Goal: Find specific page/section: Find specific page/section

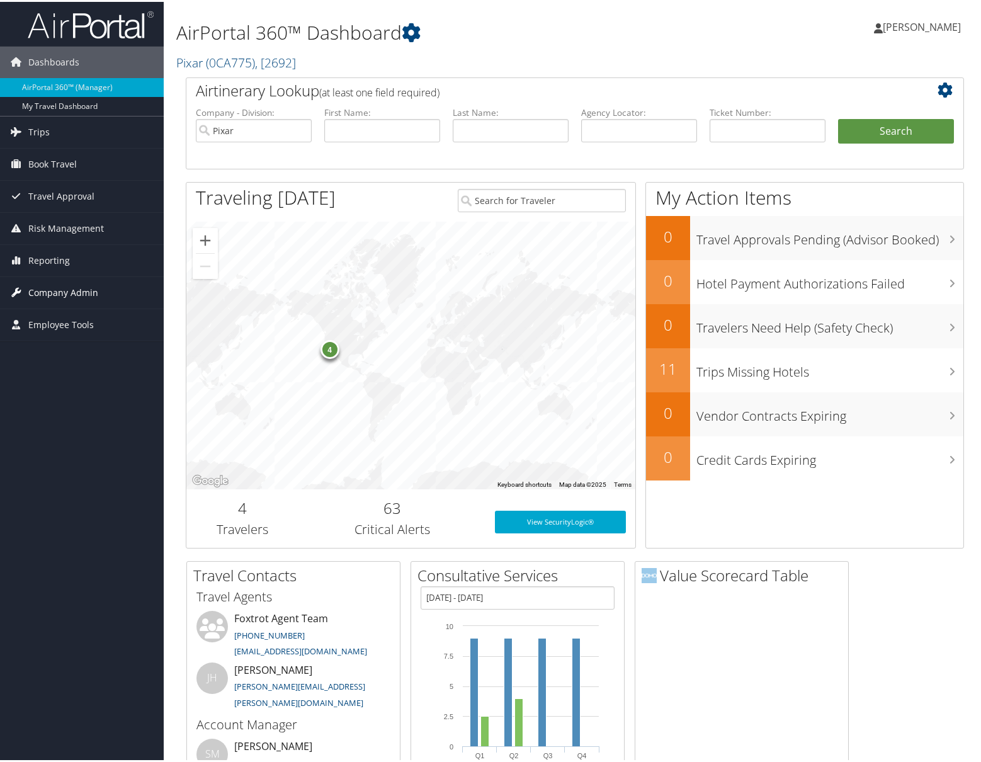
click at [55, 291] on span "Company Admin" at bounding box center [63, 290] width 70 height 31
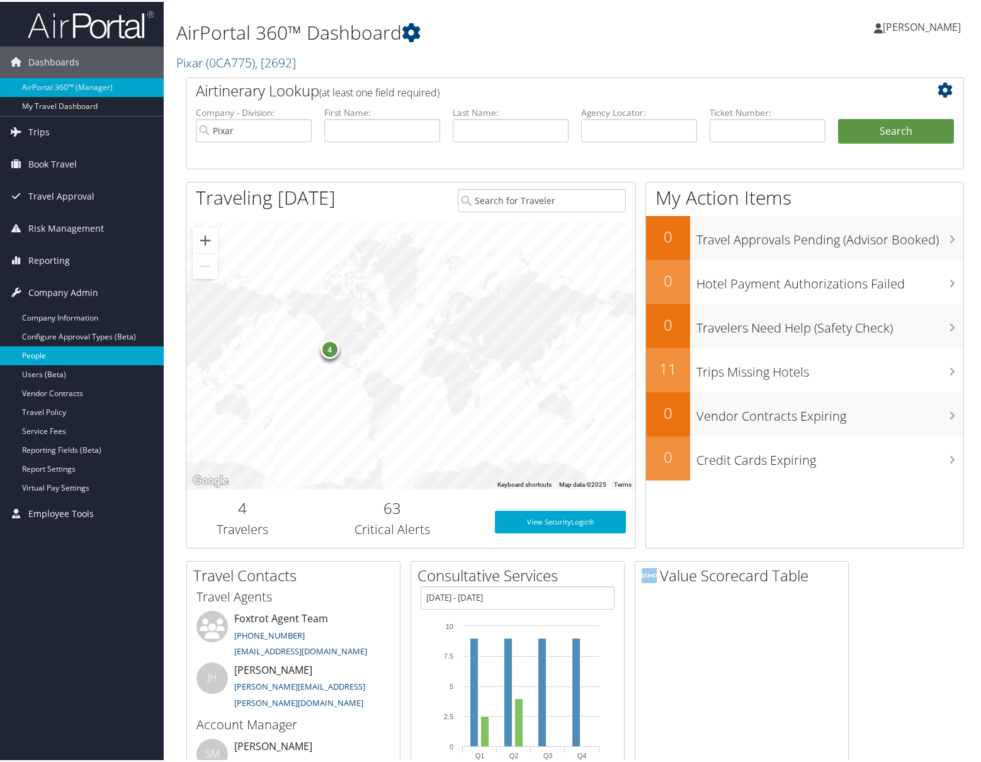
click at [59, 354] on link "People" at bounding box center [82, 353] width 164 height 19
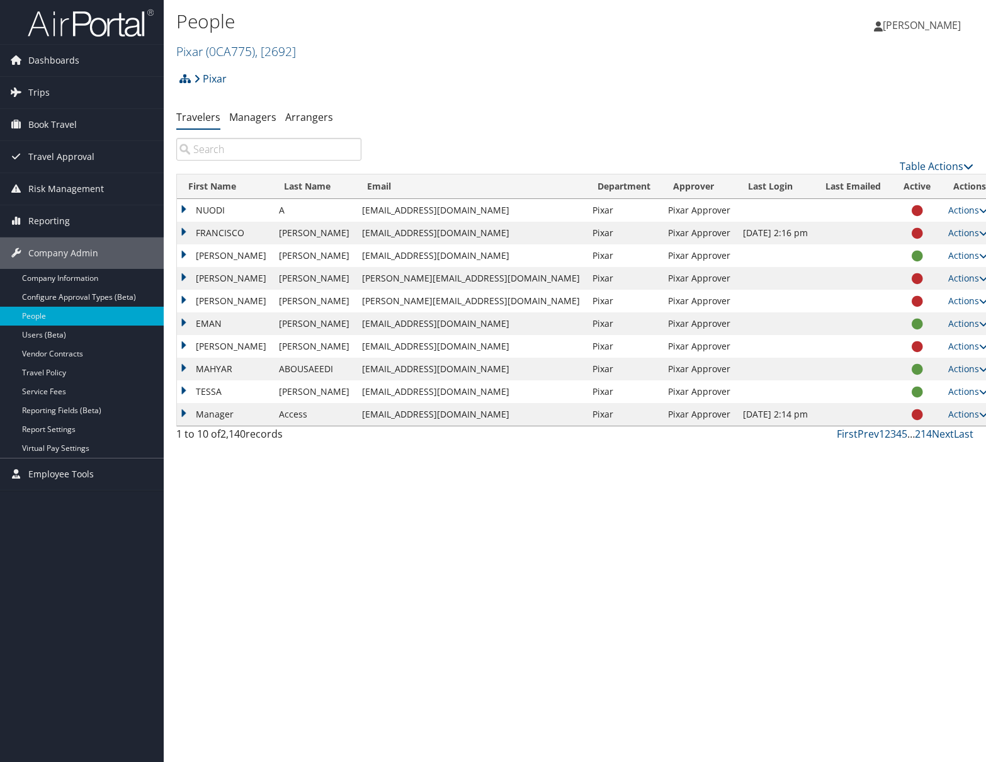
click at [260, 150] on input "search" at bounding box center [268, 149] width 185 height 23
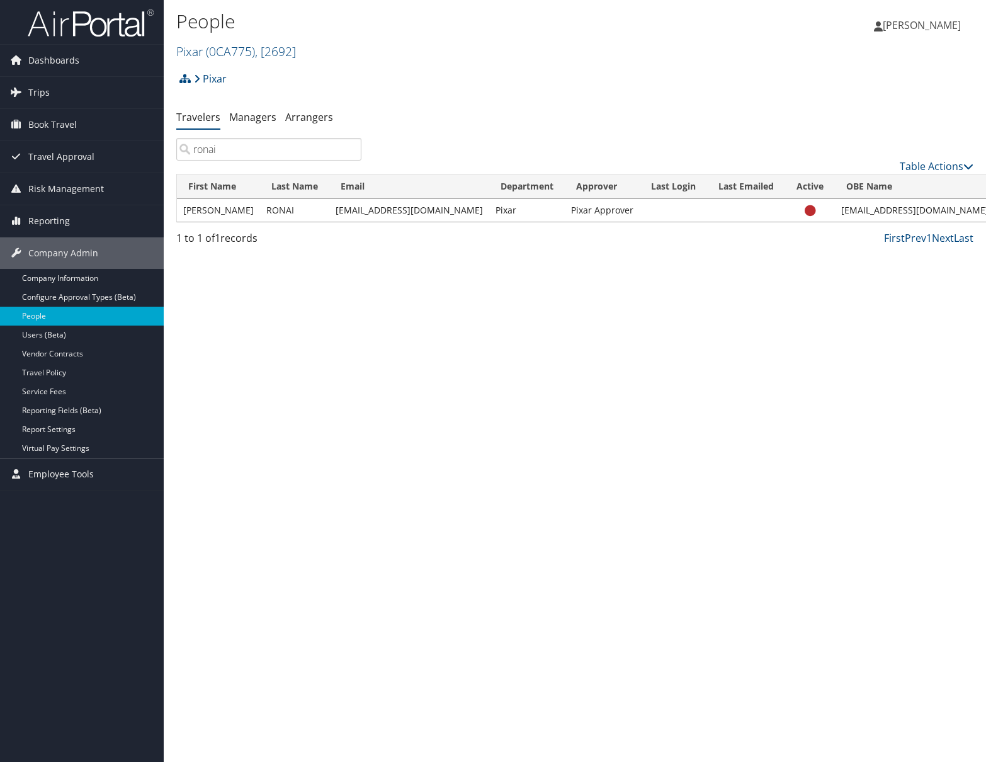
type input "ronai"
click at [684, 291] on div "People Pixar ( 0CA775 ) , [ 2692 ] Pixar Pixar, [2692] [PERSON_NAME] [PERSON_NA…" at bounding box center [575, 381] width 822 height 762
click at [352, 151] on input "ronai" at bounding box center [268, 149] width 185 height 23
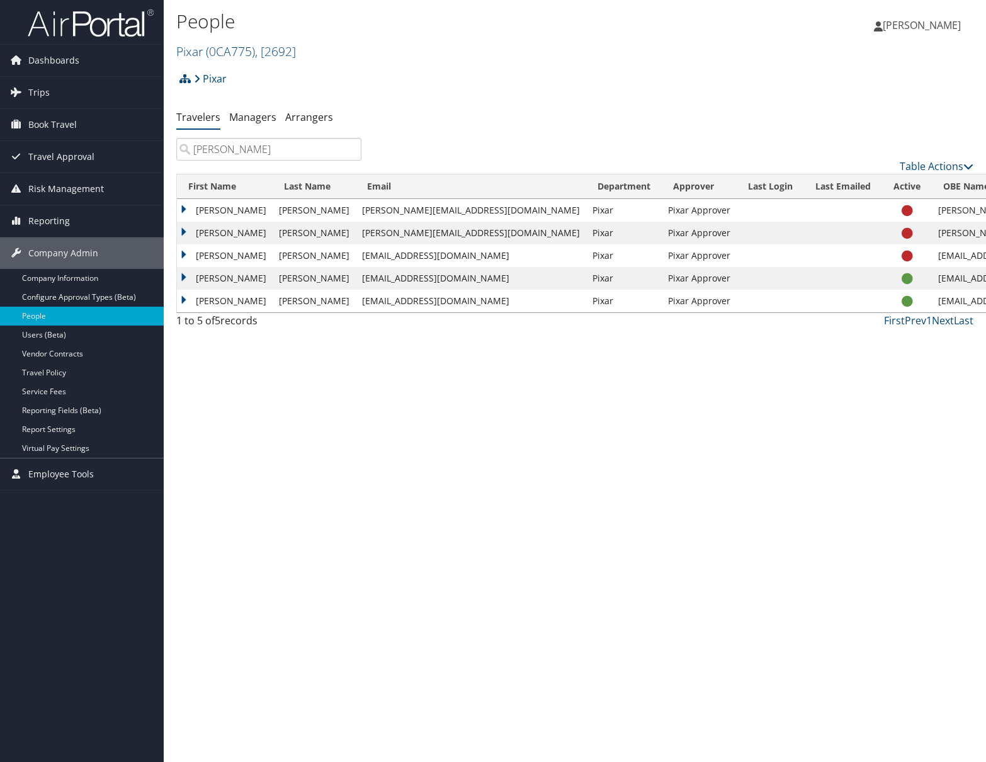
click at [213, 154] on input "[PERSON_NAME]" at bounding box center [268, 149] width 185 height 23
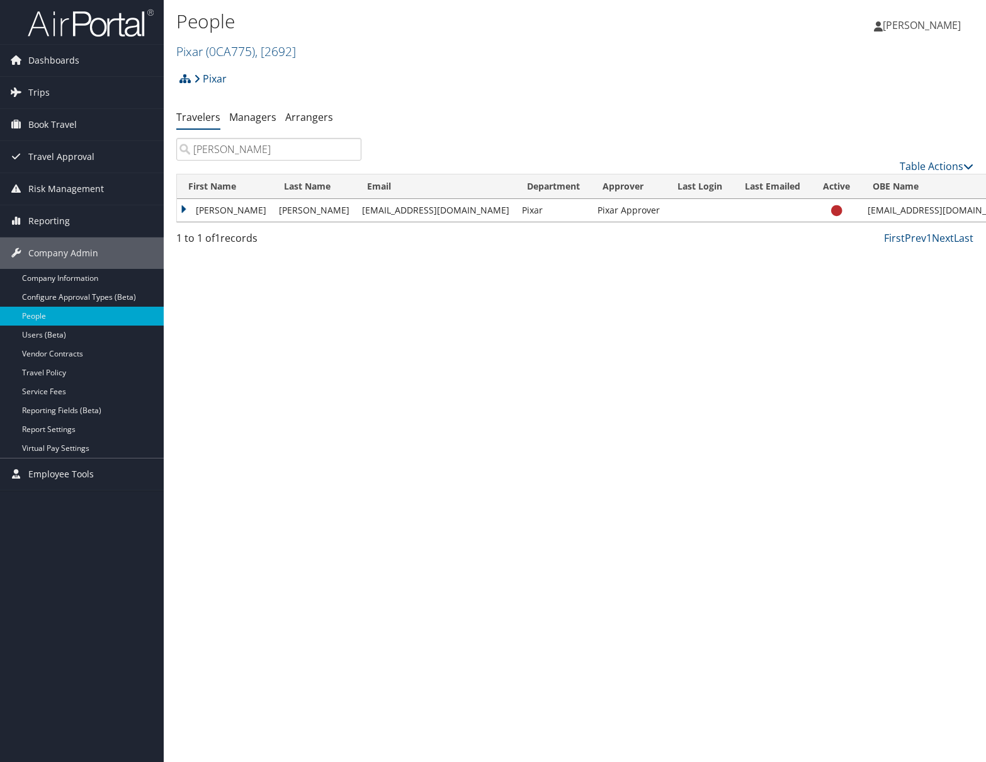
click at [200, 147] on input "[PERSON_NAME]" at bounding box center [268, 149] width 185 height 23
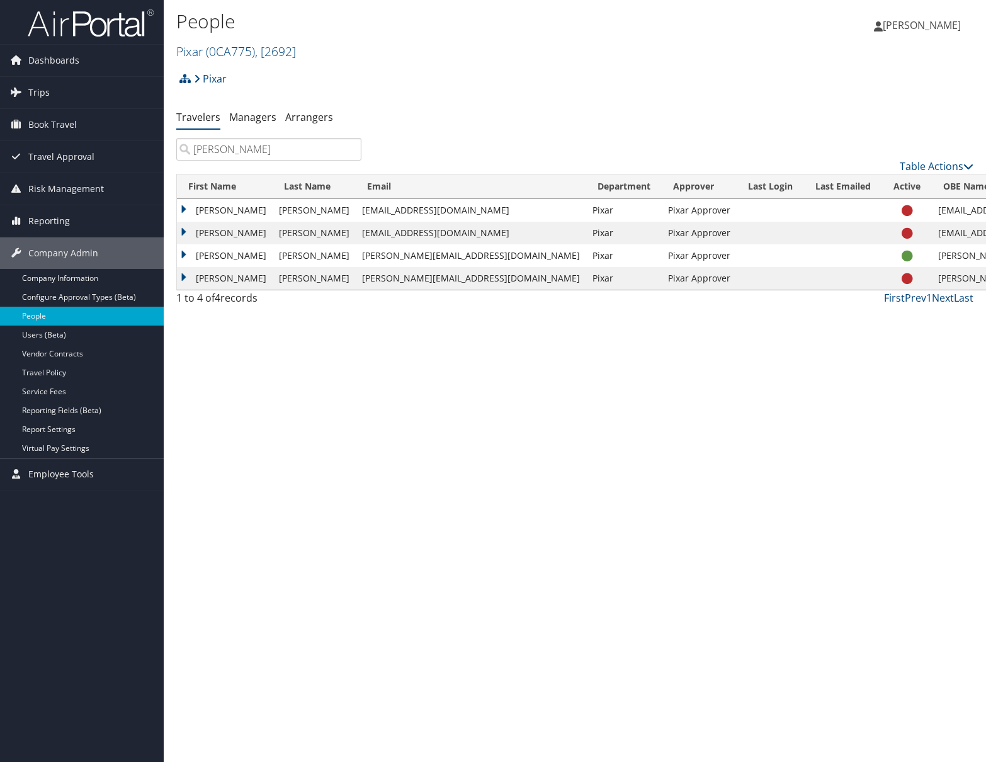
type input "[PERSON_NAME]"
